Goal: Information Seeking & Learning: Check status

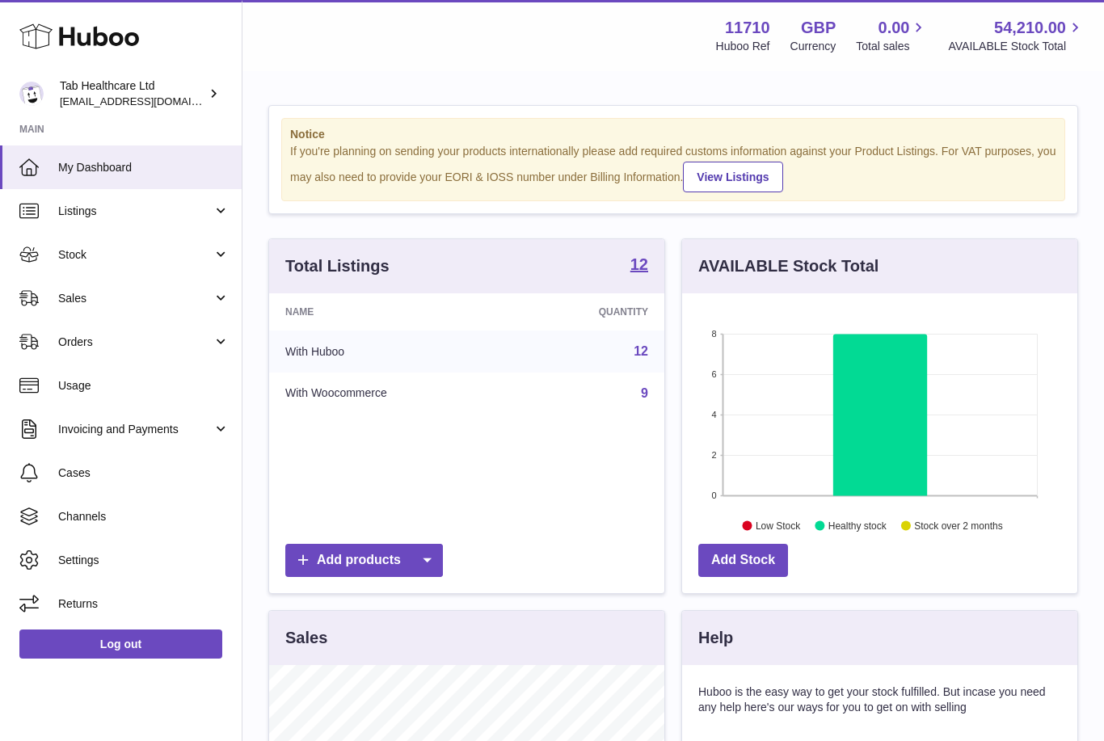
scroll to position [252, 395]
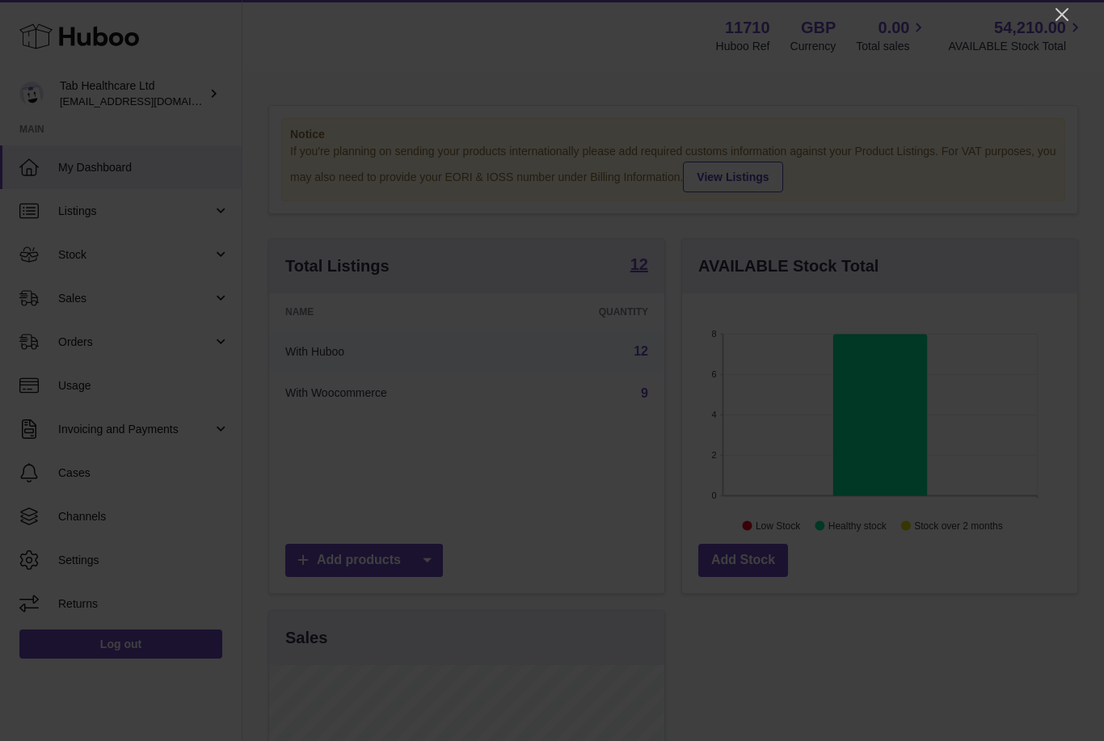
click at [1062, 15] on icon "Close" at bounding box center [1061, 14] width 13 height 13
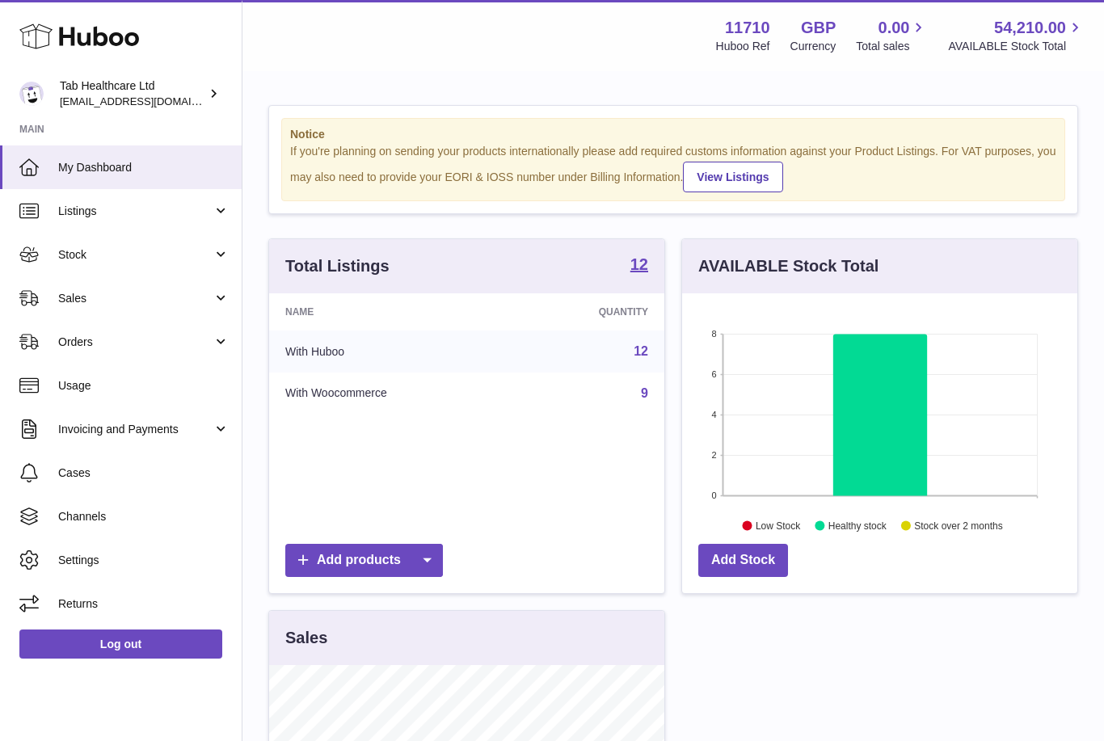
click at [77, 301] on span "Sales" at bounding box center [135, 298] width 154 height 15
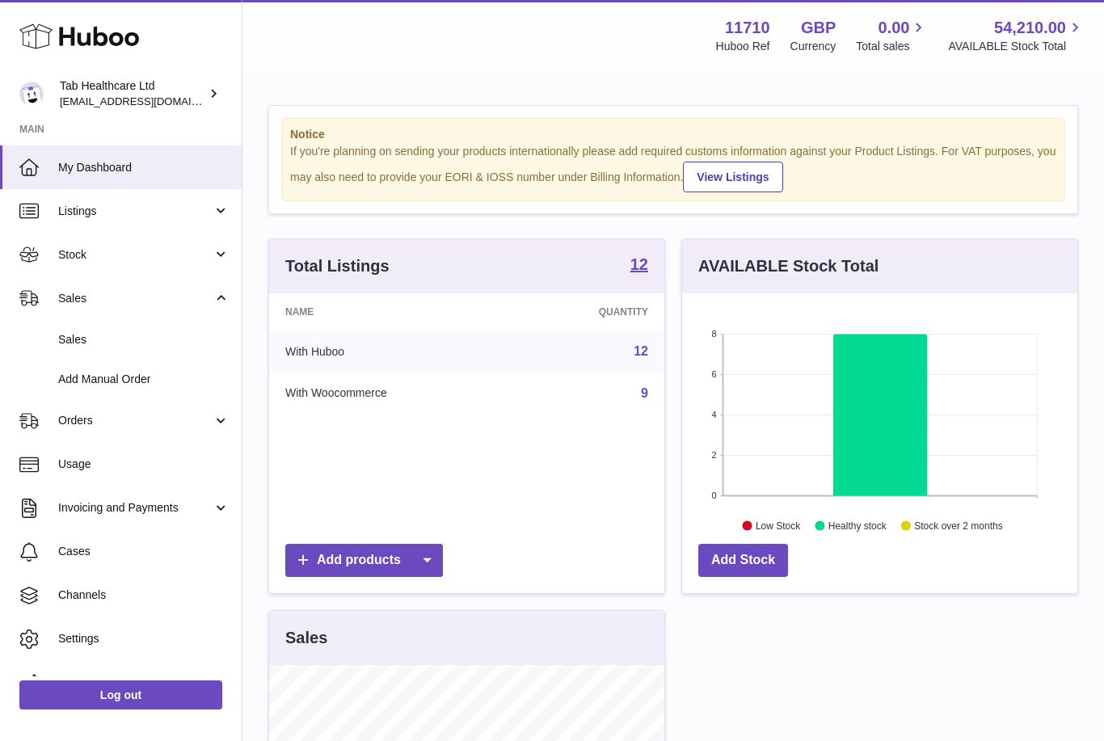
click at [77, 337] on span "Sales" at bounding box center [143, 339] width 171 height 15
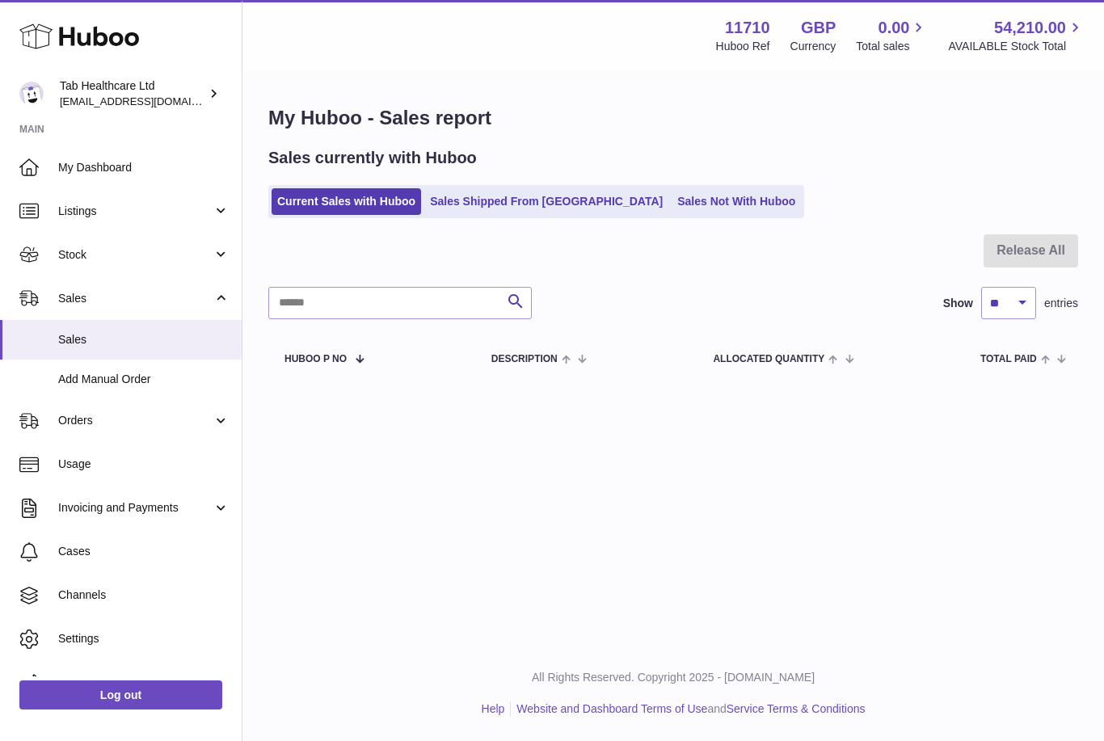
click at [672, 196] on link "Sales Not With Huboo" at bounding box center [736, 201] width 129 height 27
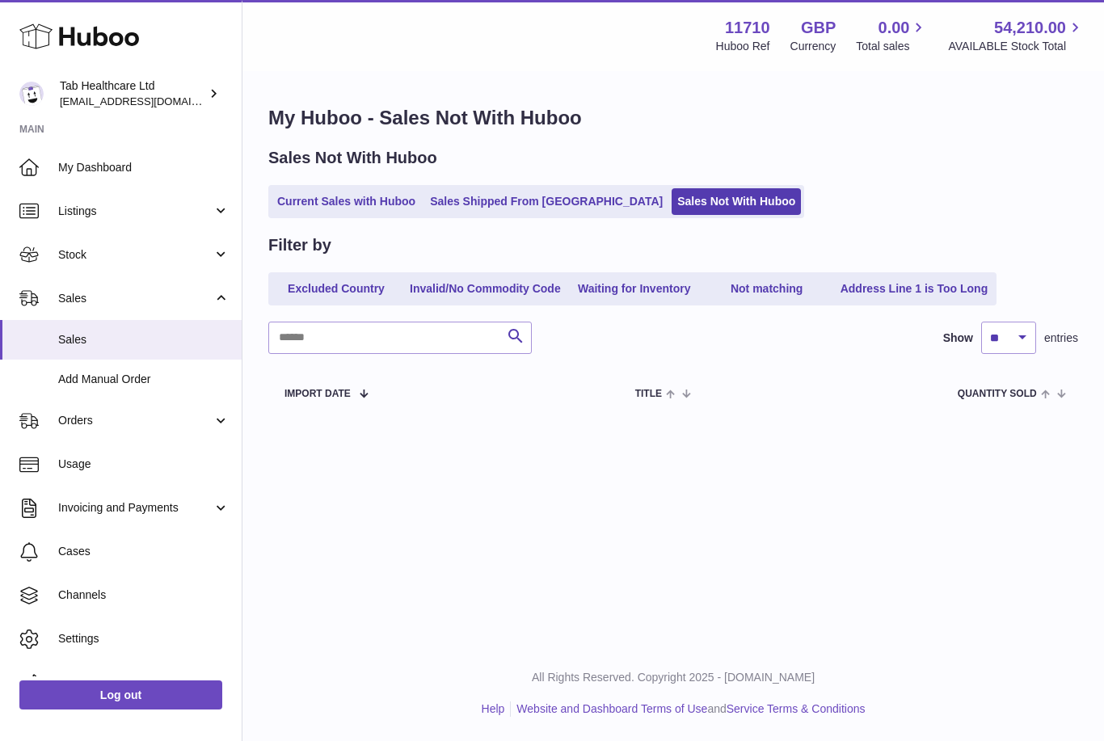
click at [529, 203] on link "Sales Shipped From [GEOGRAPHIC_DATA]" at bounding box center [546, 201] width 244 height 27
